Goal: Information Seeking & Learning: Learn about a topic

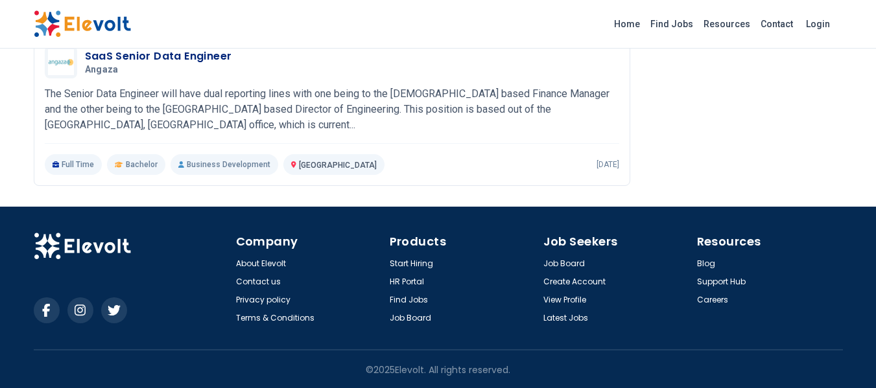
scroll to position [1658, 0]
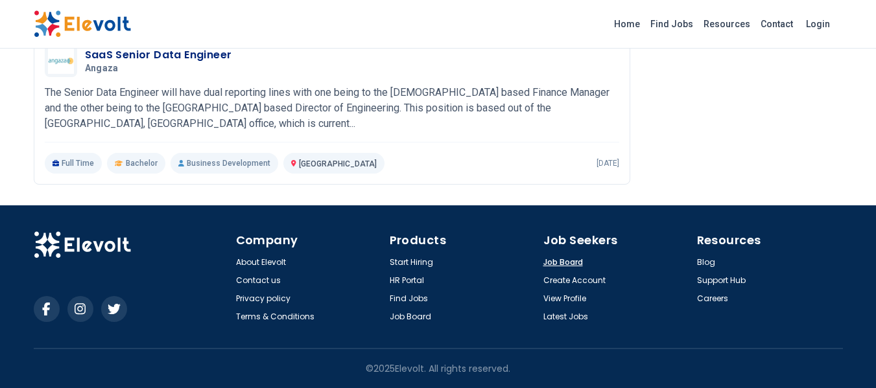
click at [560, 260] on link "Job Board" at bounding box center [564, 262] width 40 height 10
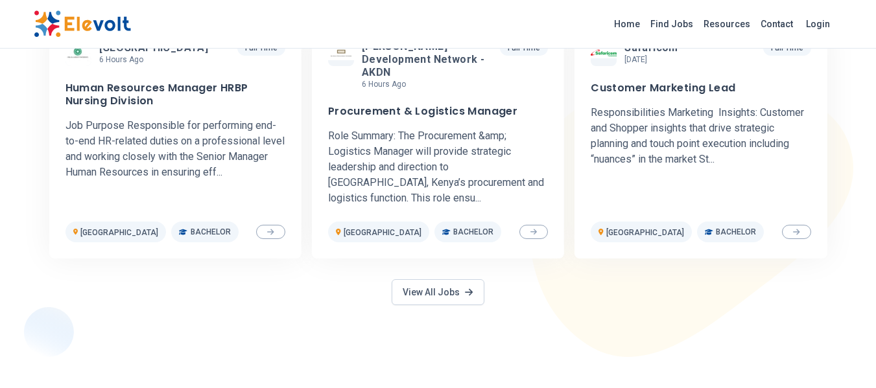
scroll to position [671, 0]
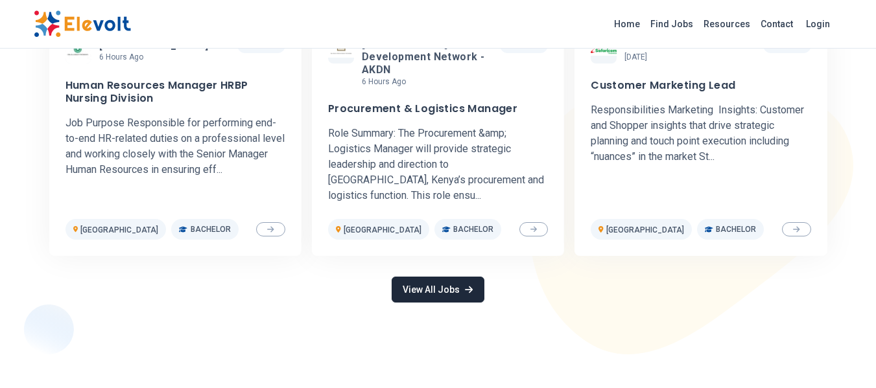
click at [460, 277] on link "View All Jobs" at bounding box center [438, 290] width 92 height 26
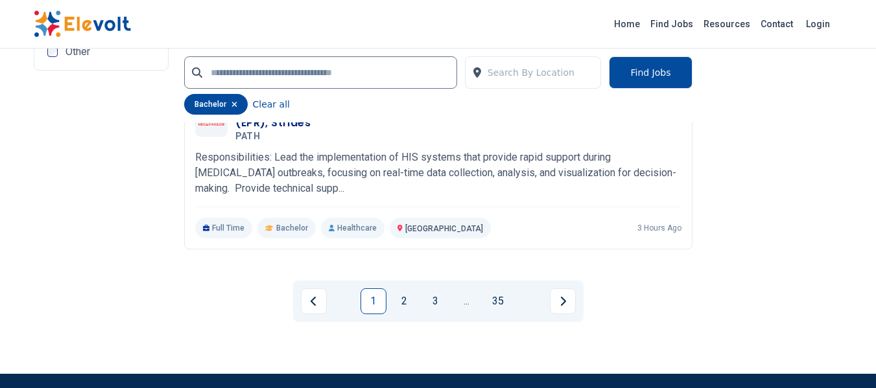
scroll to position [3085, 0]
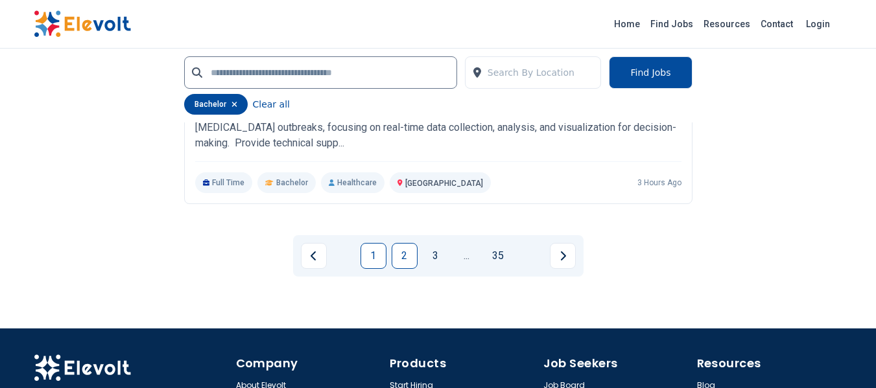
click at [406, 257] on link "2" at bounding box center [405, 256] width 26 height 26
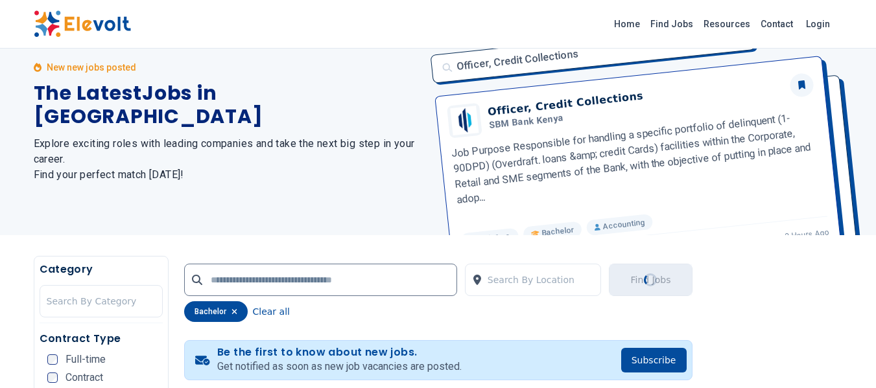
scroll to position [7, 0]
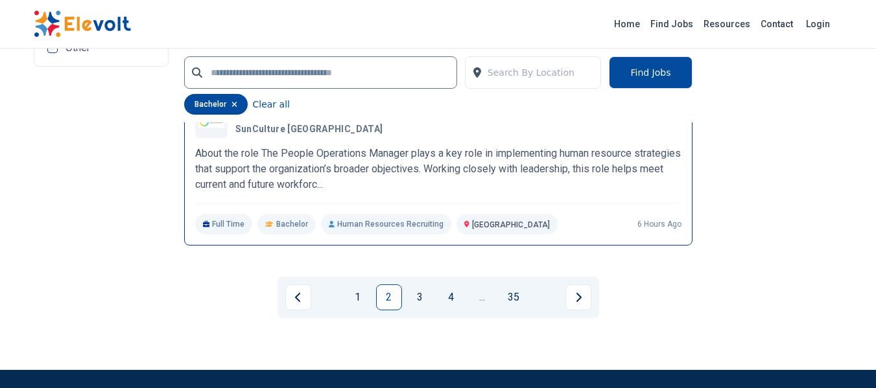
scroll to position [2869, 0]
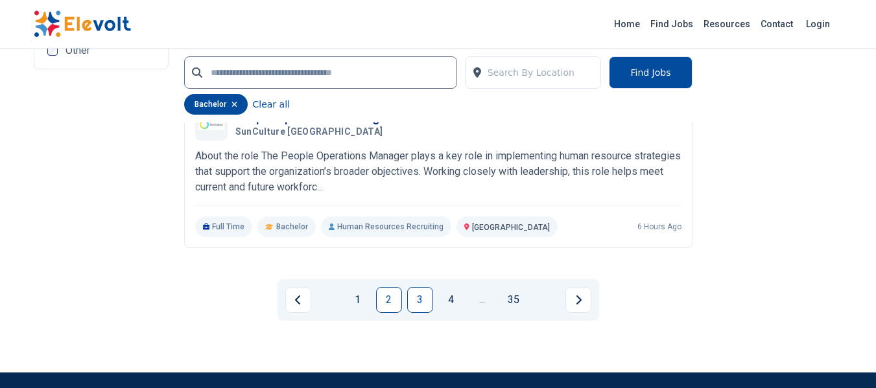
click at [422, 313] on link "3" at bounding box center [420, 300] width 26 height 26
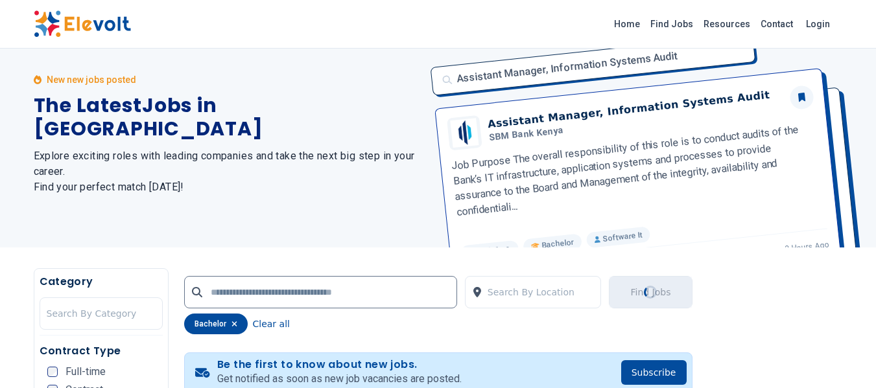
scroll to position [0, 0]
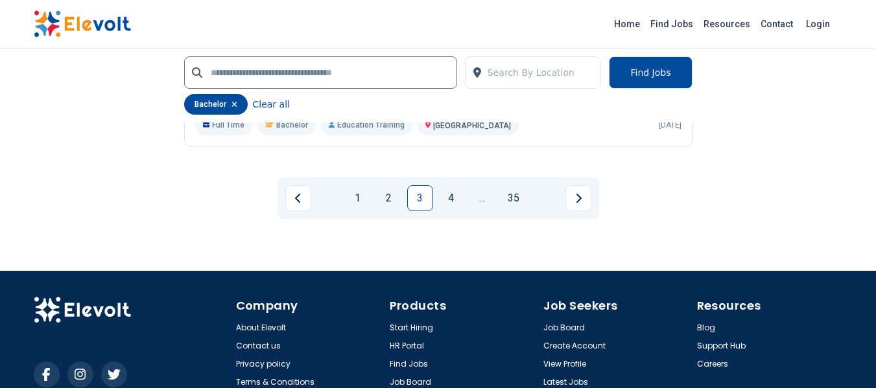
scroll to position [2947, 0]
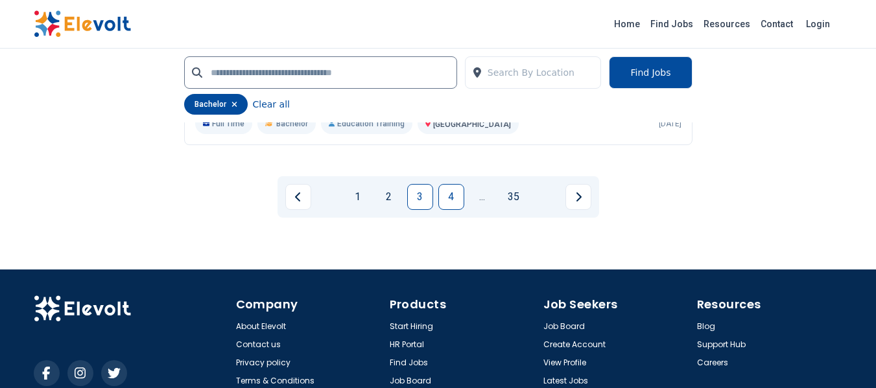
click at [448, 193] on link "4" at bounding box center [451, 197] width 26 height 26
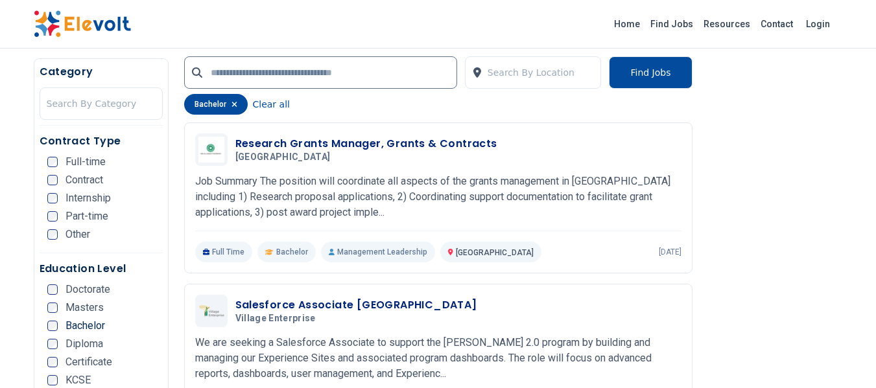
scroll to position [663, 0]
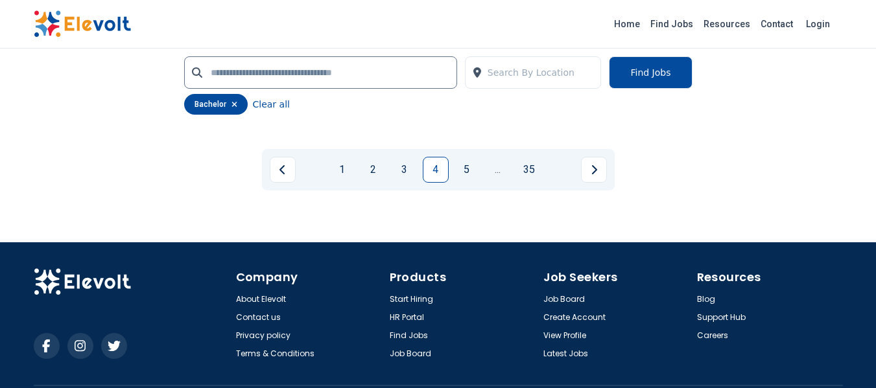
scroll to position [2972, 0]
